Goal: Information Seeking & Learning: Find specific fact

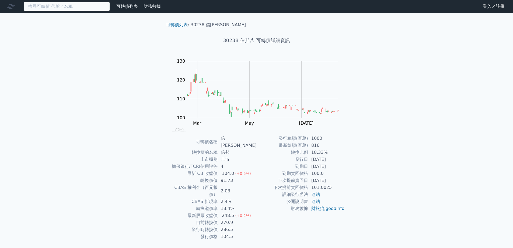
click at [85, 5] on input at bounding box center [67, 6] width 86 height 9
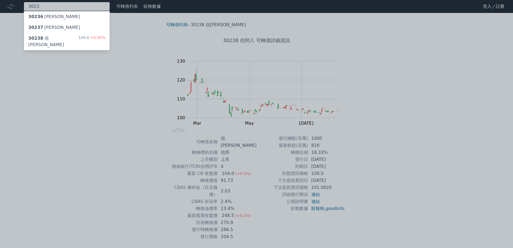
type input "3023"
click at [66, 27] on div "30237 [PERSON_NAME]" at bounding box center [67, 27] width 86 height 11
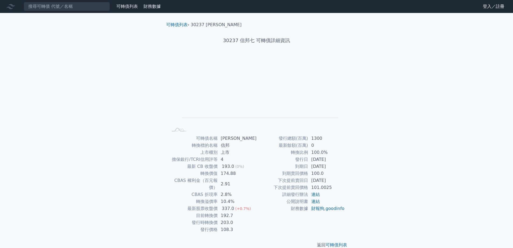
click at [425, 131] on div "可轉債列表 財務數據 可轉債列表 財務數據 登入／註冊 登入／註冊 可轉債列表 › 30237 信邦七 30237 信邦七 可轉債詳細資訊 Zoom Out …" at bounding box center [256, 128] width 513 height 256
click at [458, 101] on div "可轉債列表 財務數據 可轉債列表 財務數據 登入／註冊 登入／註冊 可轉債列表 › 30237 信邦七 30237 信邦七 可轉債詳細資訊 Zoom Out …" at bounding box center [256, 128] width 513 height 256
